Goal: Find specific page/section: Find specific page/section

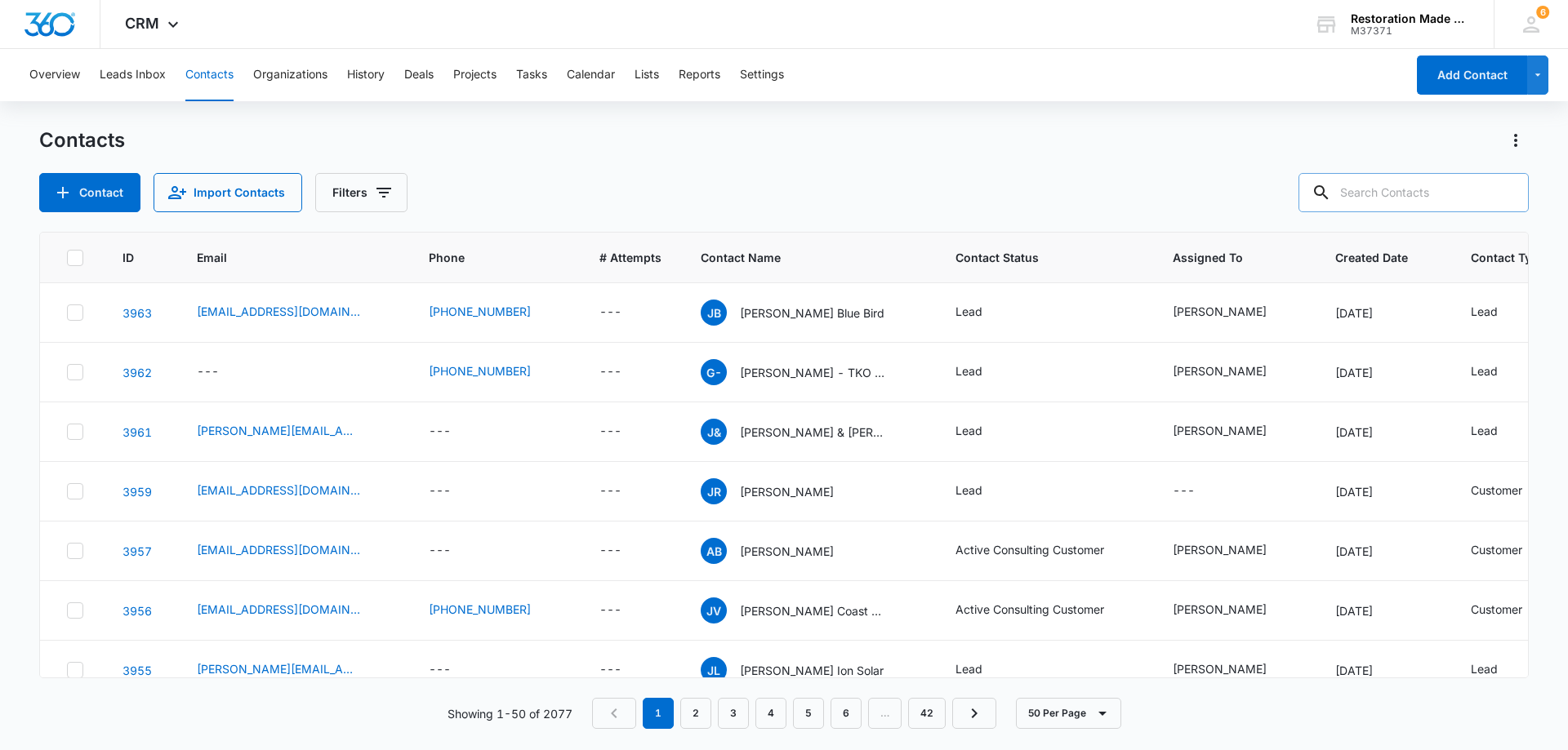
click at [1380, 195] on input "text" at bounding box center [1413, 192] width 230 height 39
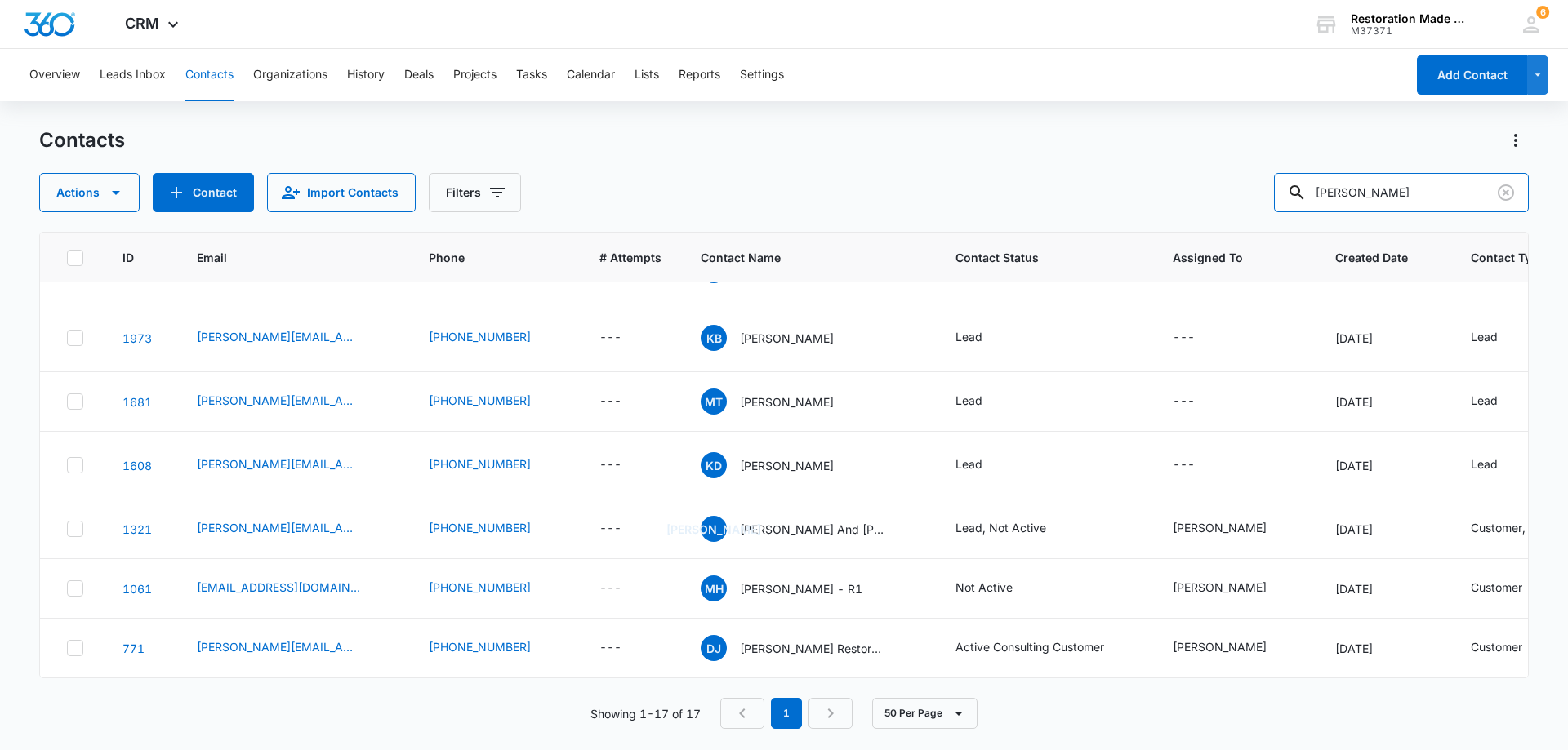
scroll to position [853, 0]
click at [1395, 195] on input "[PERSON_NAME]" at bounding box center [1402, 192] width 255 height 39
type input "k"
type input "cactus [PERSON_NAME]"
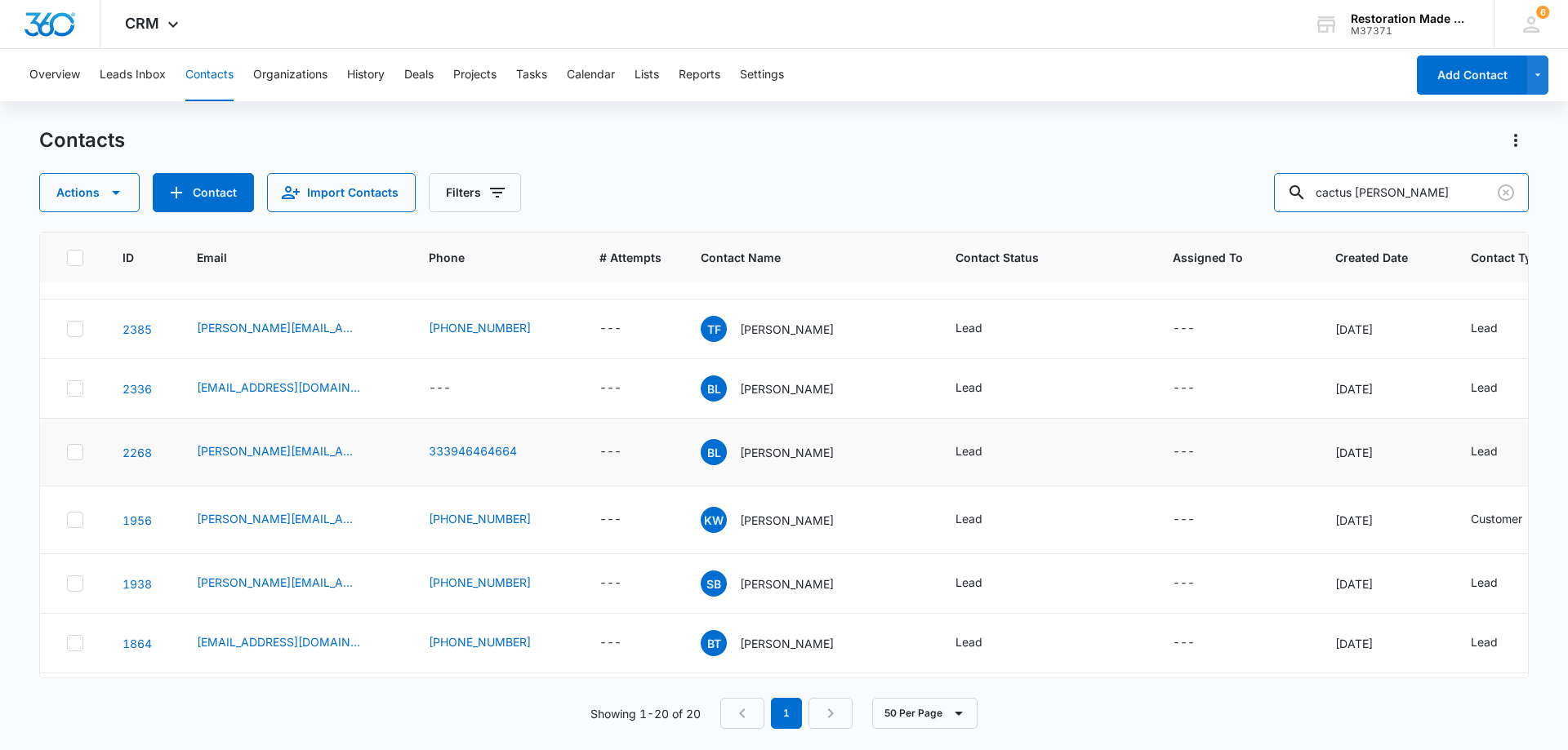
scroll to position [898, 0]
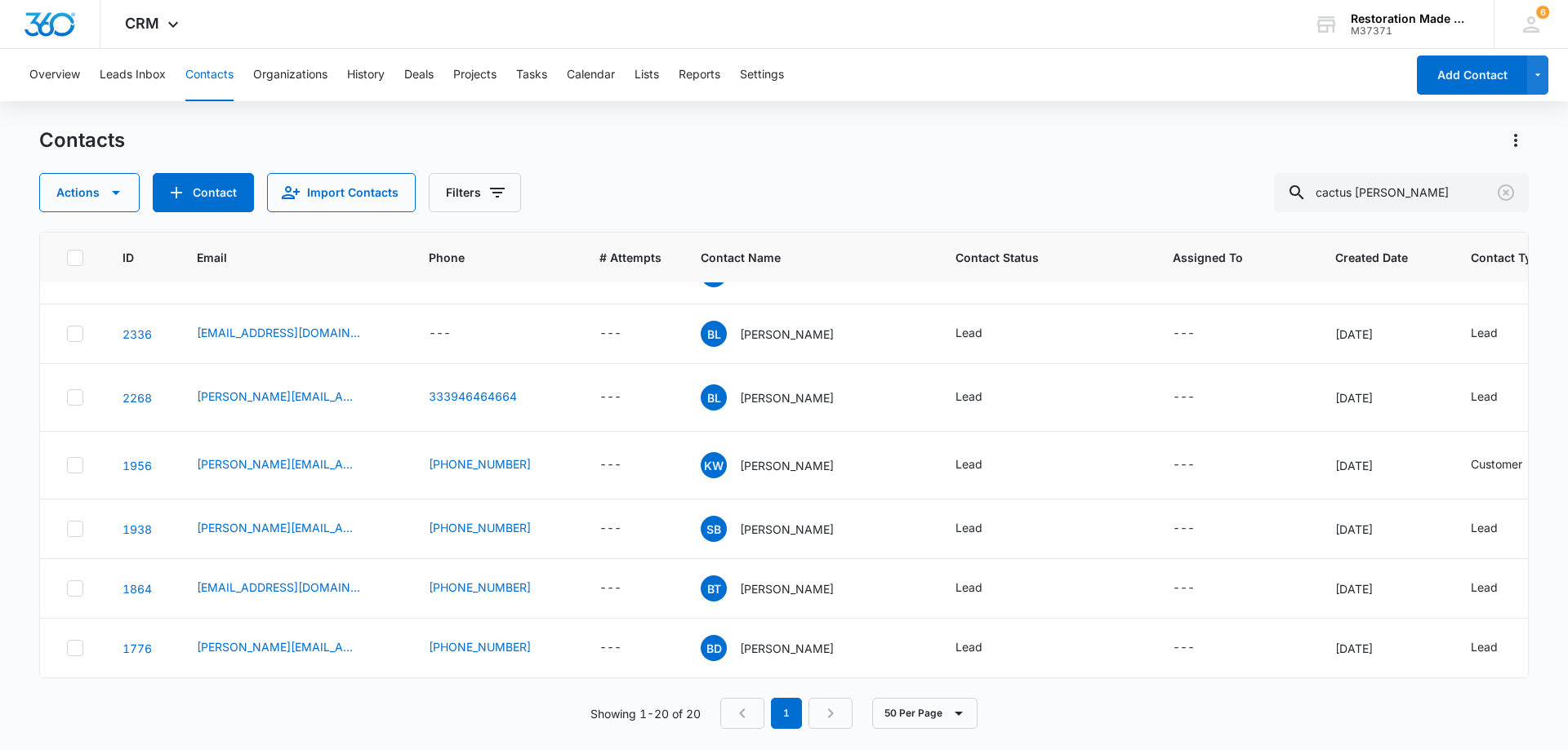
scroll to position [963, 0]
click at [1415, 195] on input "cactus wren" at bounding box center [1402, 192] width 255 height 39
type input "cactus"
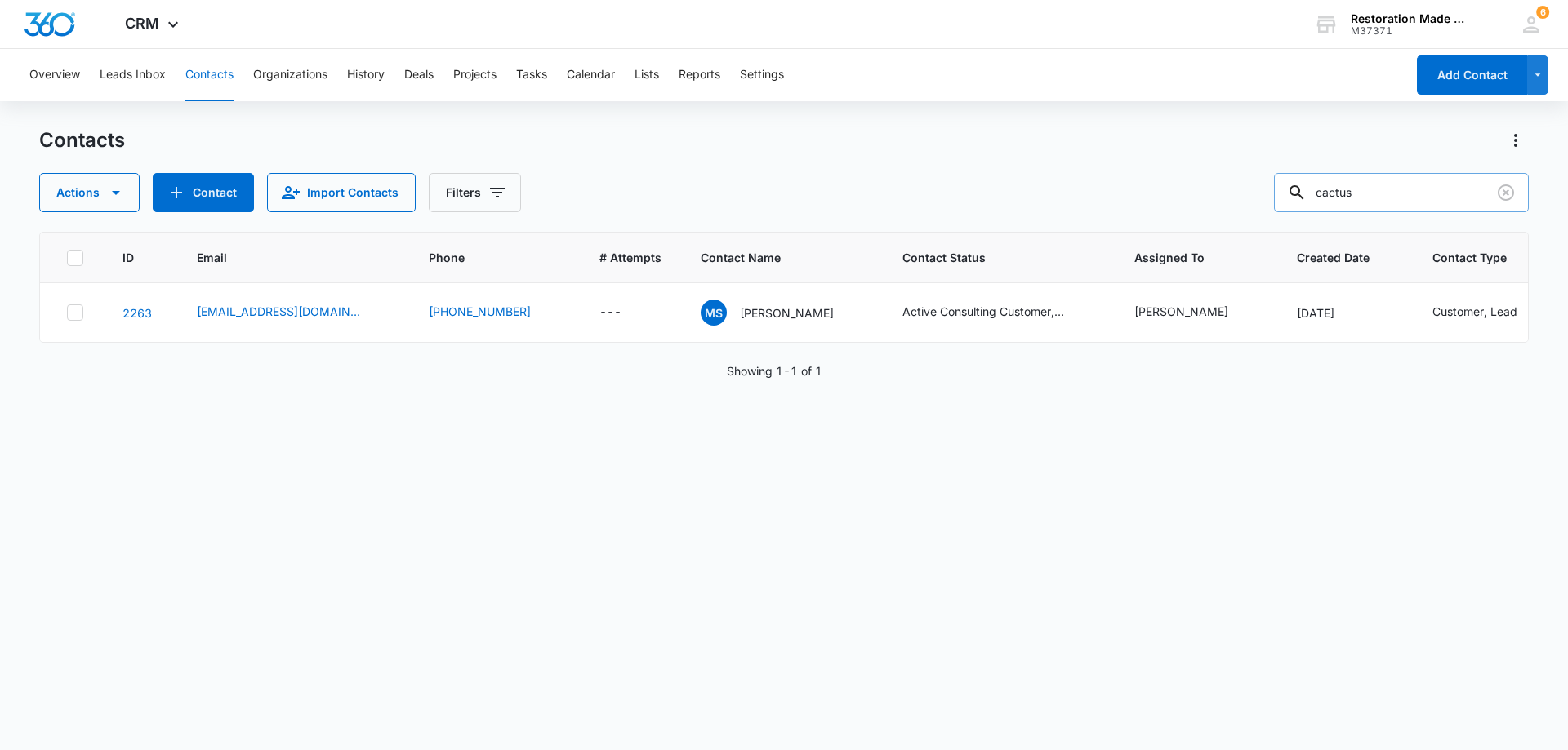
scroll to position [0, 0]
click at [139, 312] on link "2263" at bounding box center [137, 313] width 30 height 14
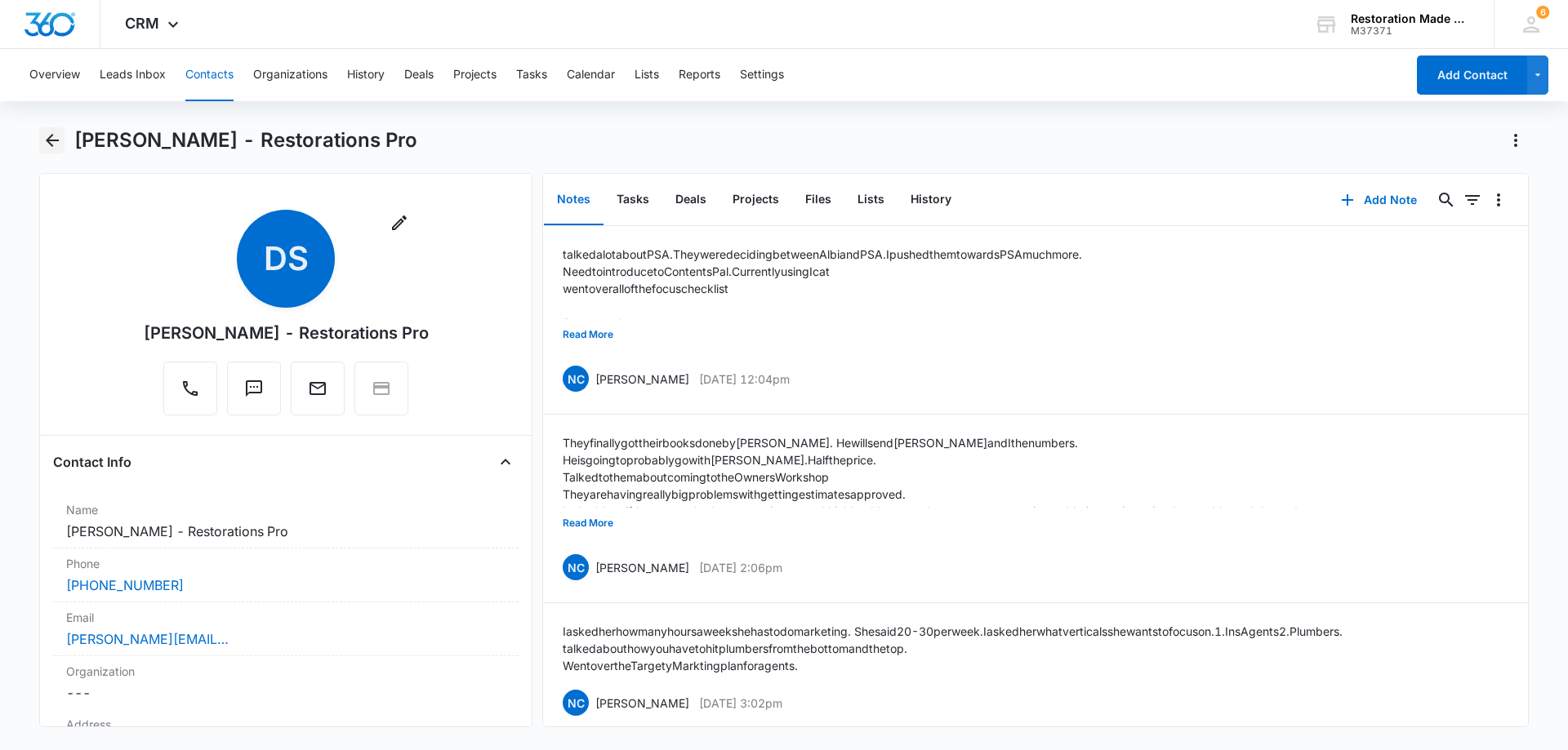
click at [57, 137] on icon "Back" at bounding box center [52, 141] width 20 height 20
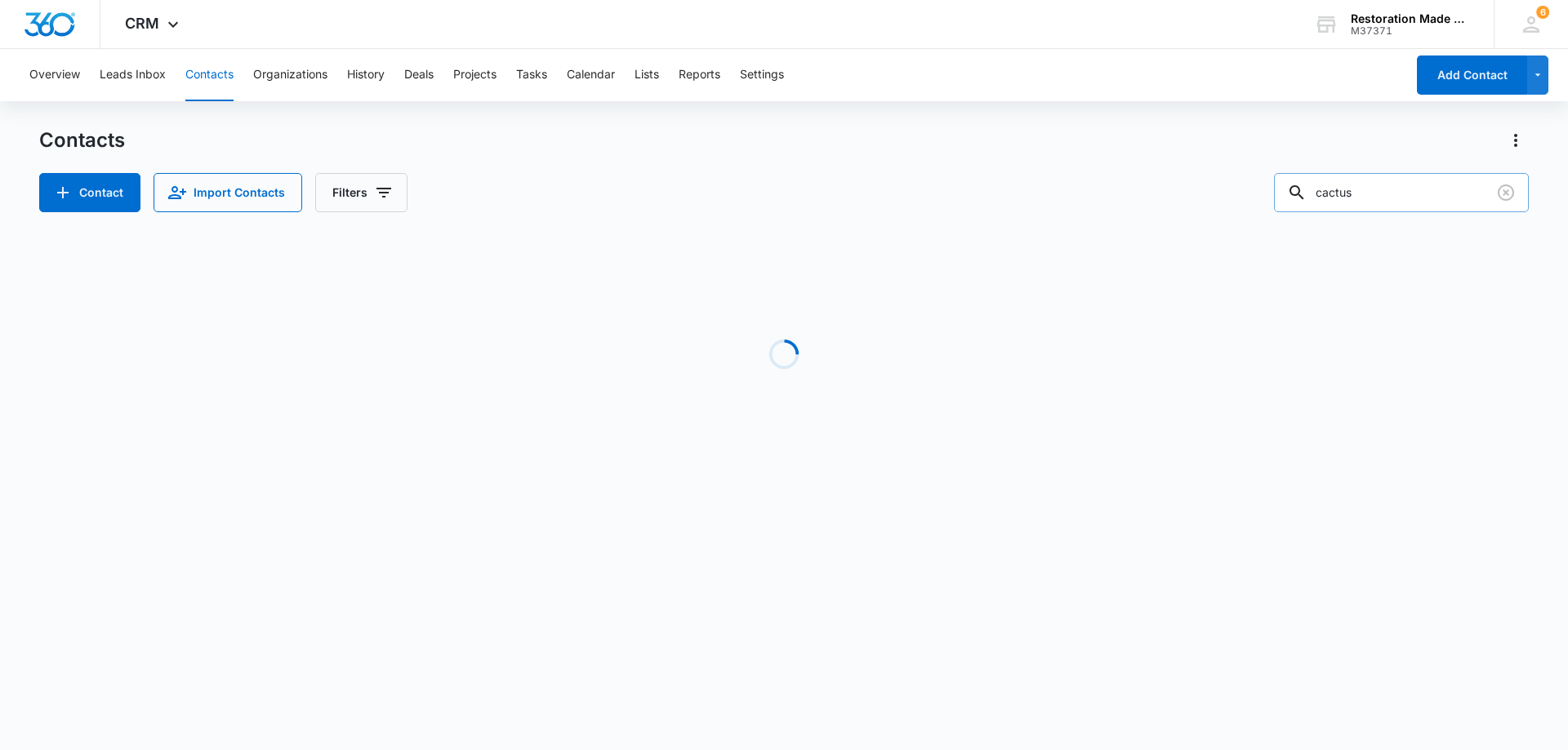
click at [1398, 185] on input "cactus" at bounding box center [1402, 192] width 255 height 39
type input "c"
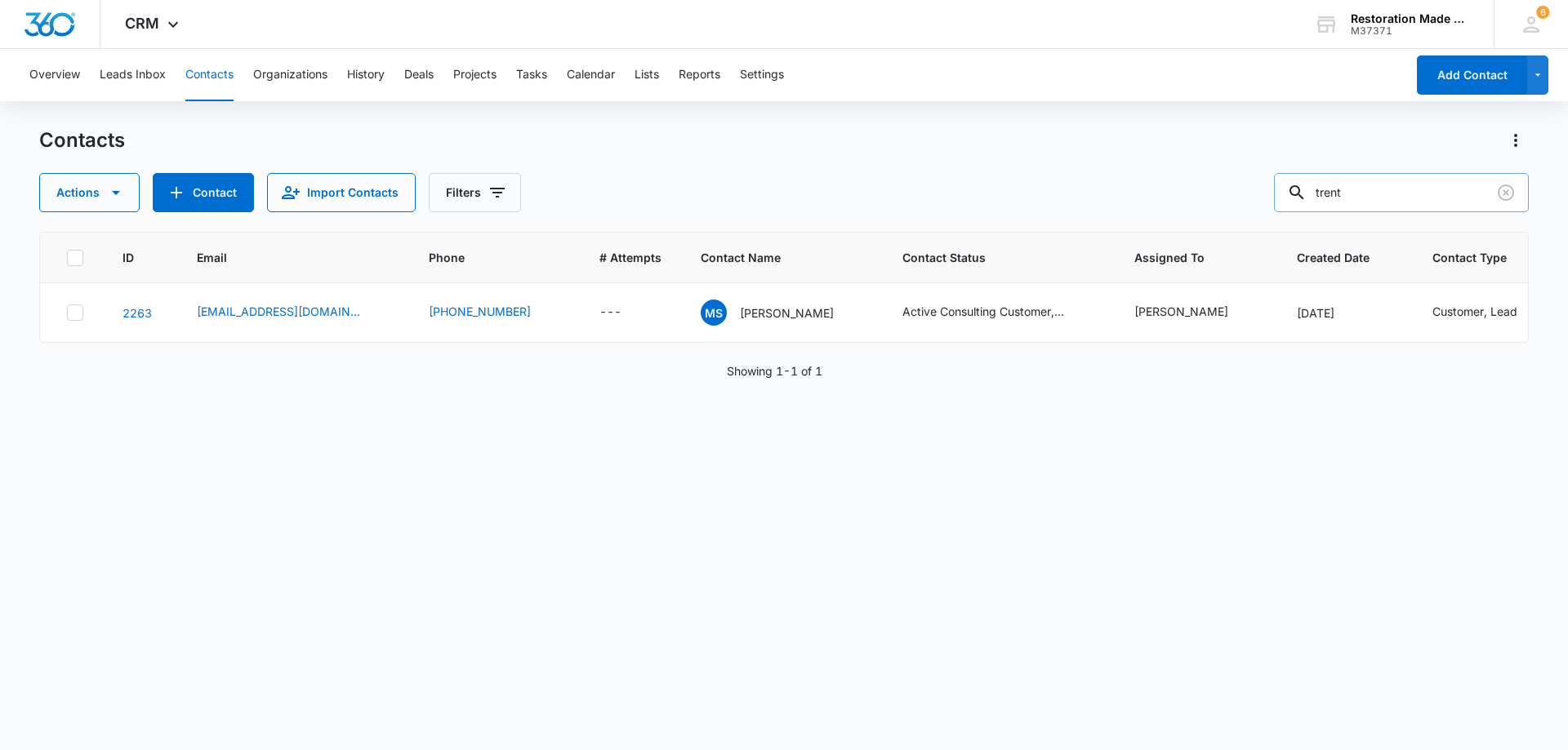
type input "trent"
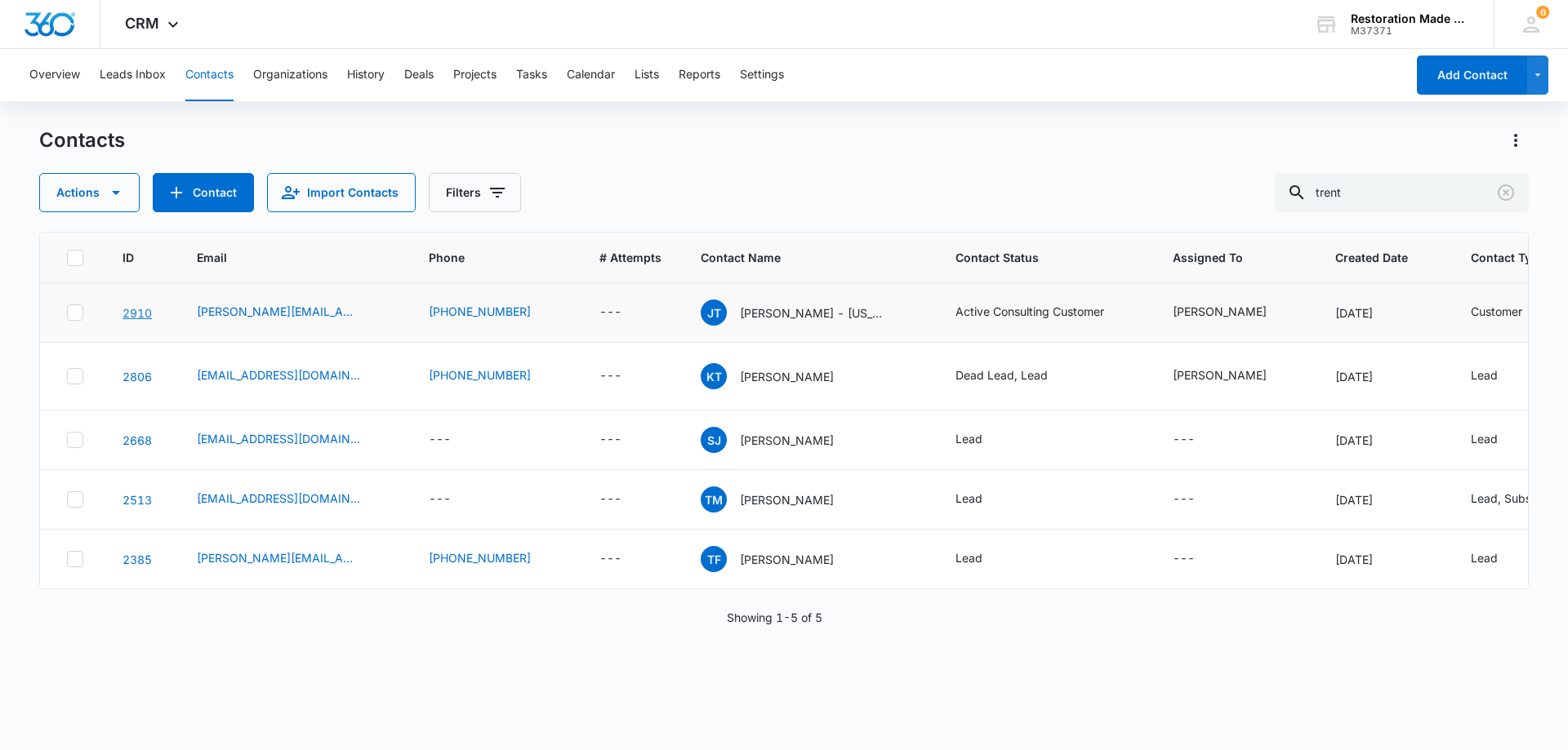
click at [142, 312] on link "2910" at bounding box center [137, 313] width 30 height 14
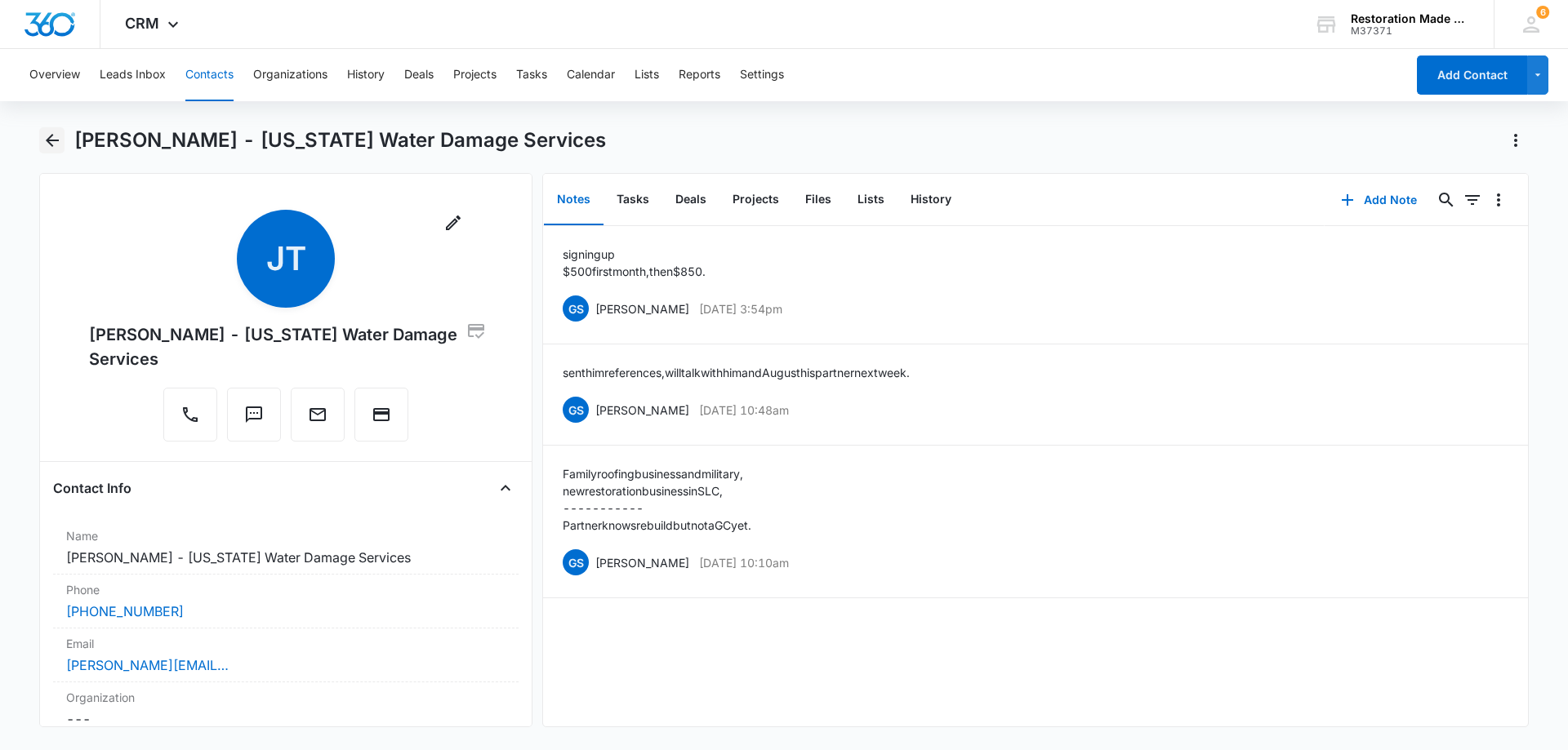
click at [53, 142] on icon "Back" at bounding box center [52, 141] width 20 height 20
